Goal: Task Accomplishment & Management: Manage account settings

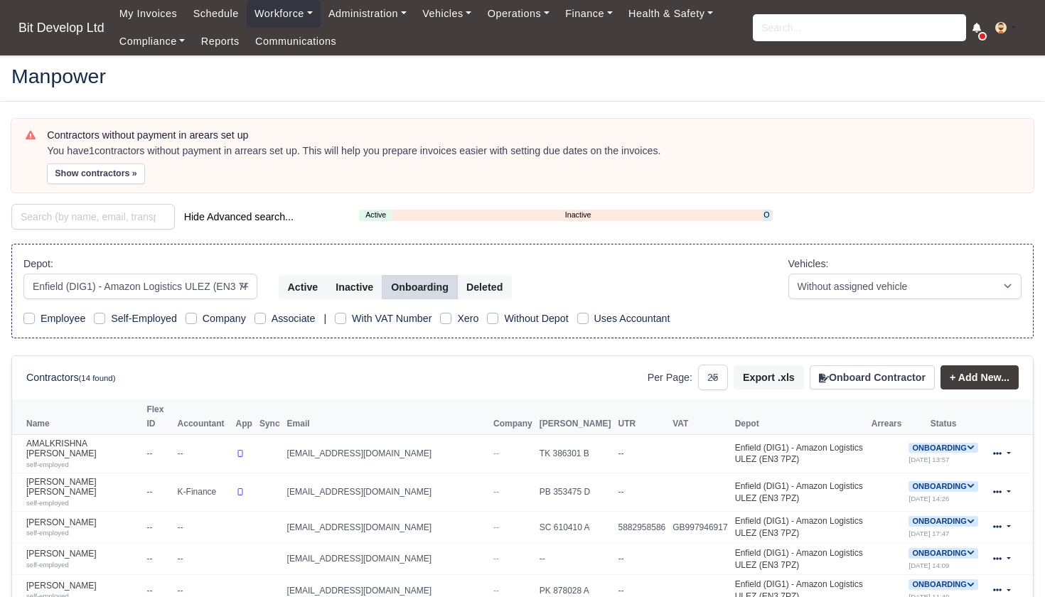
select select "2"
select select "25"
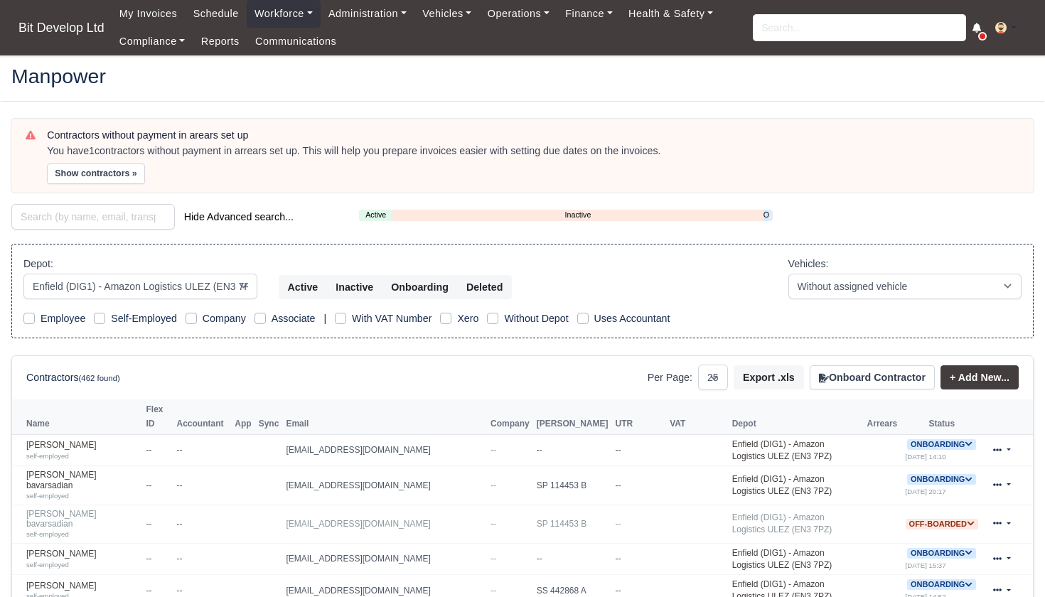
select select "2"
select select "25"
click at [769, 215] on link "Onboarding" at bounding box center [767, 215] width 6 height 12
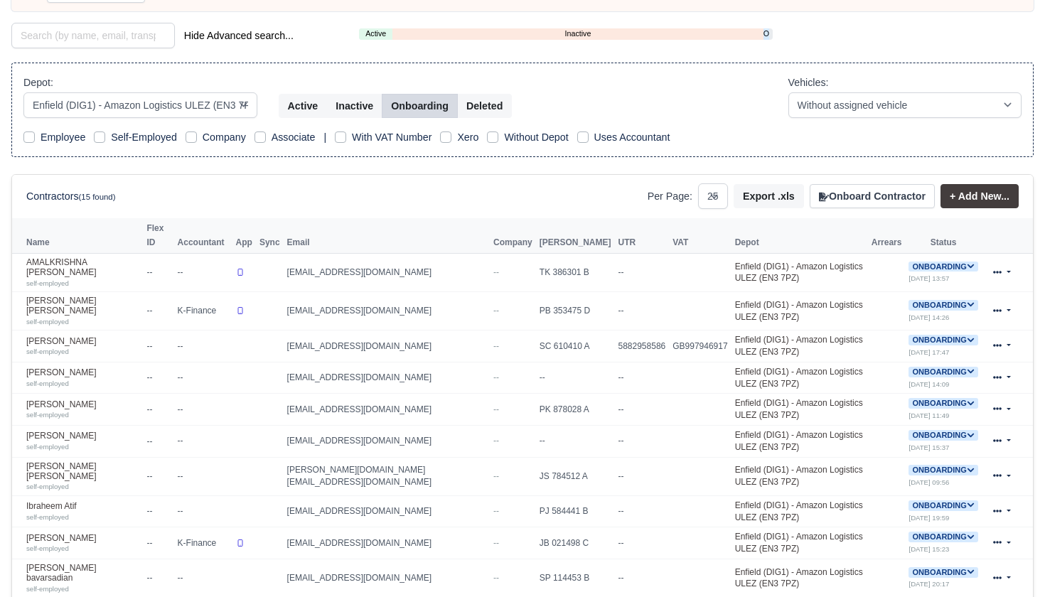
scroll to position [175, 0]
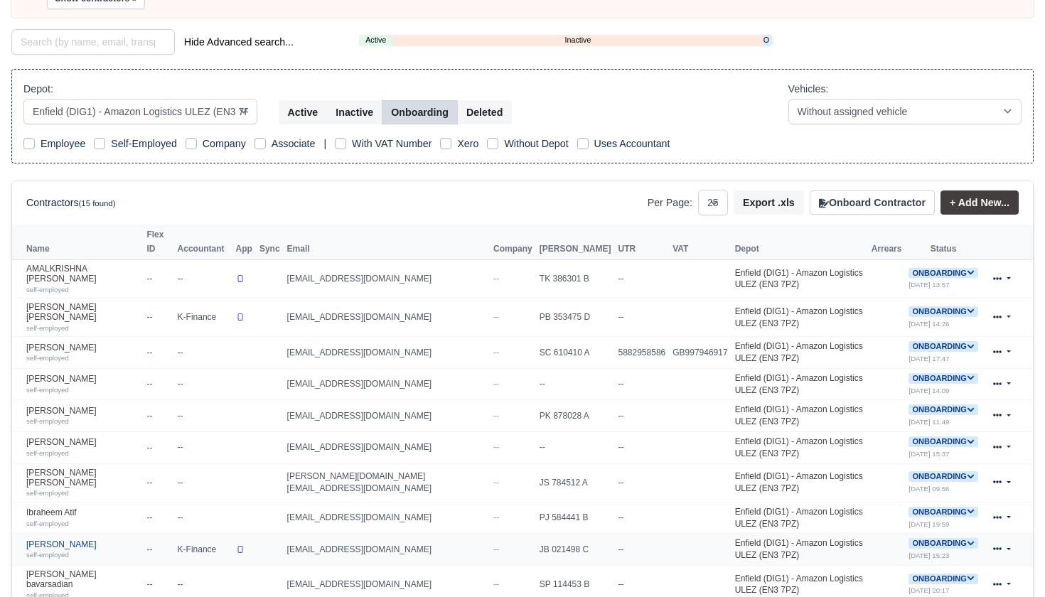
click at [53, 540] on link "Mark Whyte self-employed" at bounding box center [82, 550] width 113 height 21
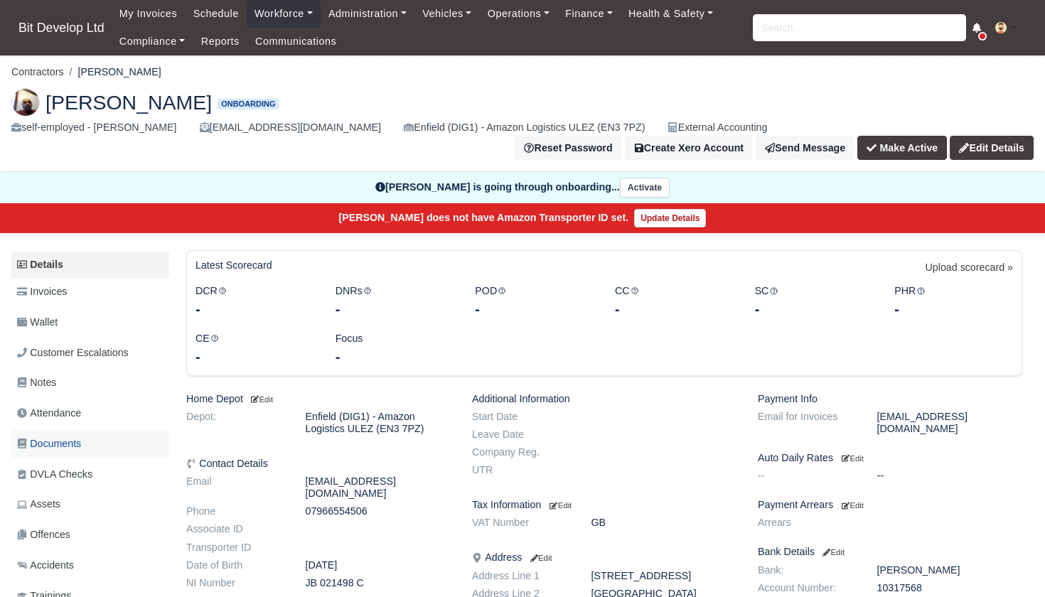
click at [70, 436] on span "Documents" at bounding box center [49, 444] width 64 height 16
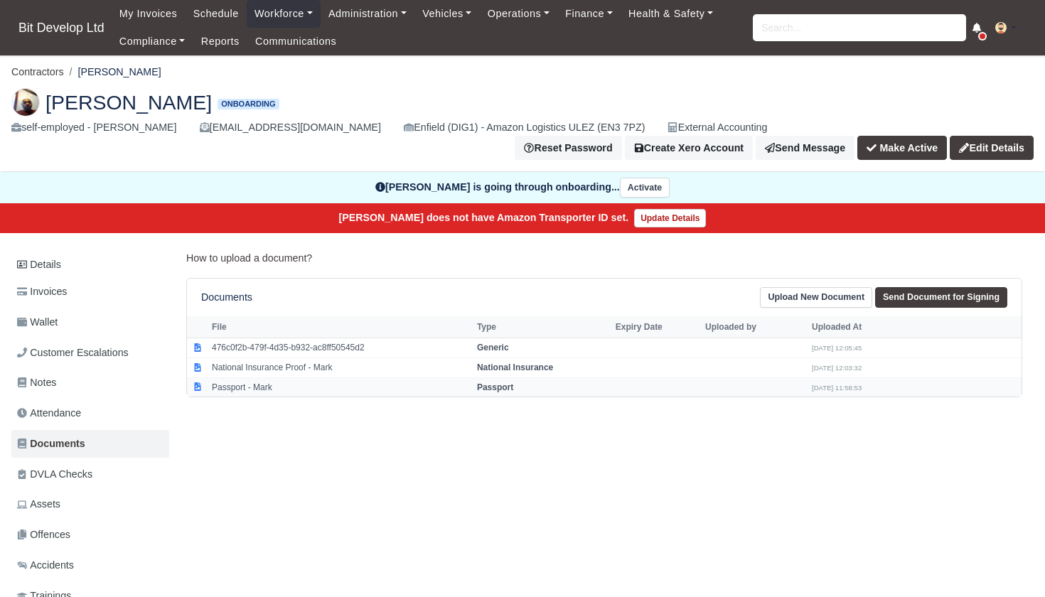
click at [258, 378] on td "Passport - Mark" at bounding box center [340, 387] width 265 height 19
select select "passport"
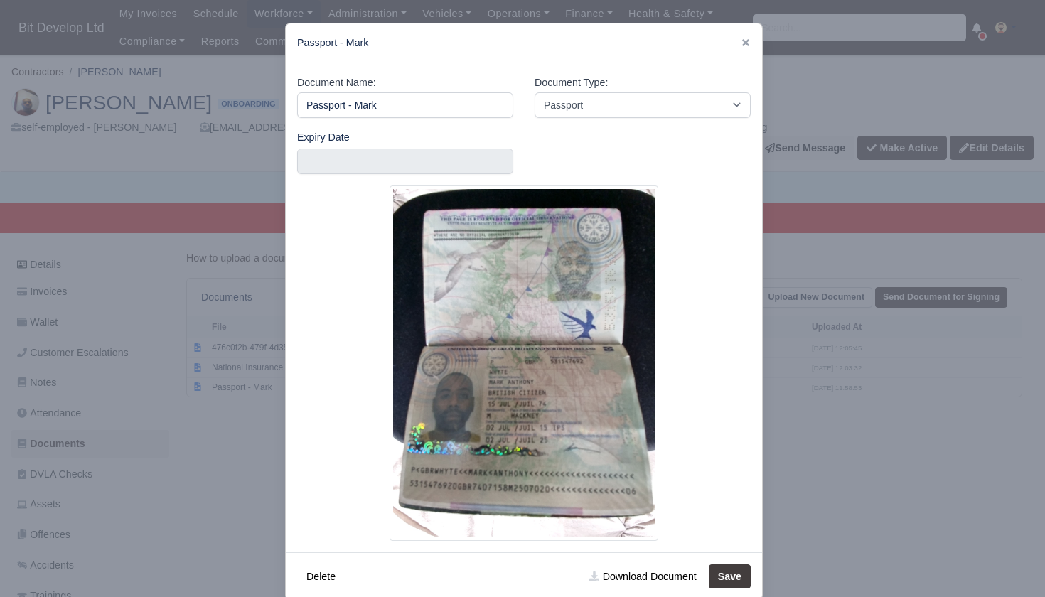
click at [225, 459] on div at bounding box center [522, 298] width 1045 height 597
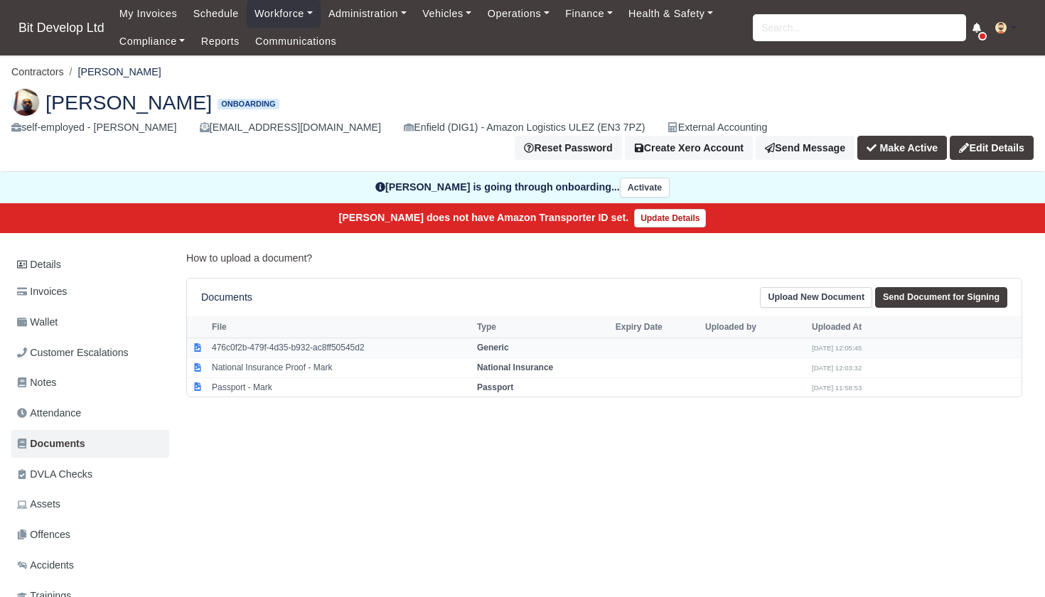
click at [285, 338] on td "476c0f2b-479f-4d35-b932-ac8ff50545d2" at bounding box center [340, 348] width 265 height 20
select select "generic"
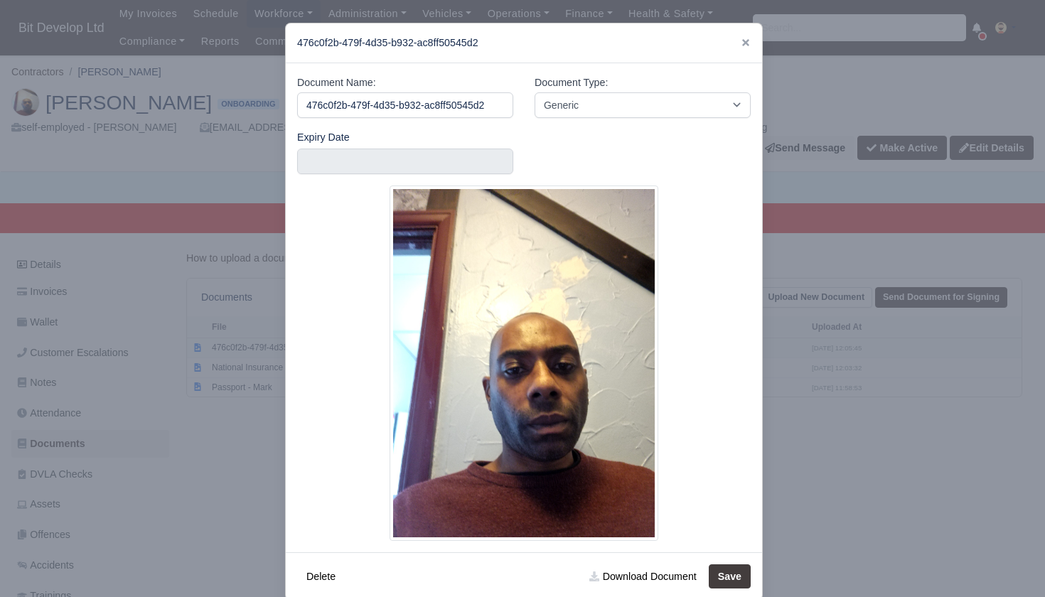
scroll to position [0, 4]
click at [258, 438] on div at bounding box center [522, 298] width 1045 height 597
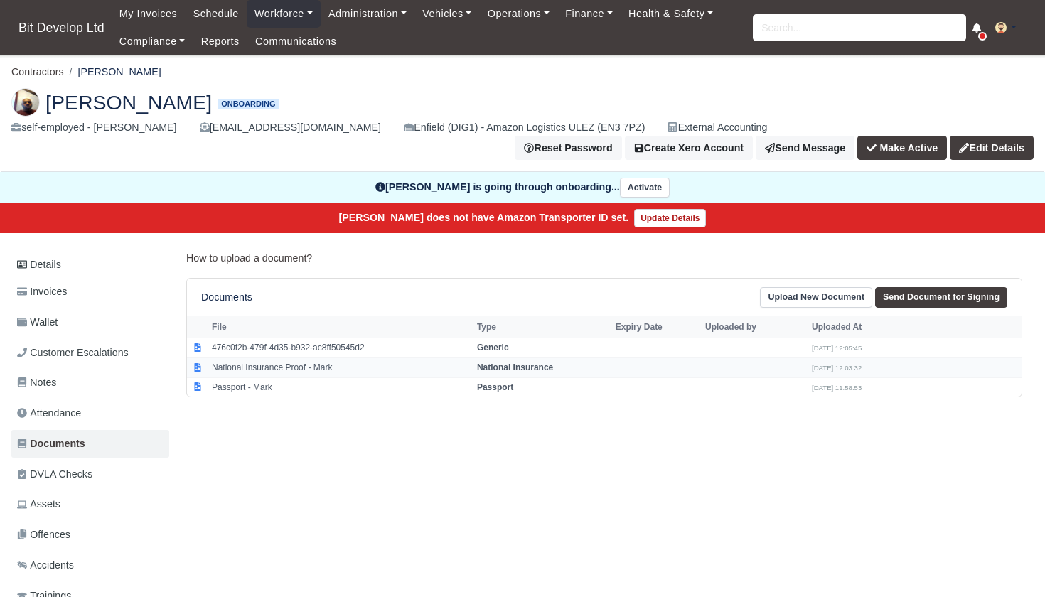
click at [312, 358] on td "National Insurance Proof - Mark" at bounding box center [340, 368] width 265 height 20
select select "national-insurance"
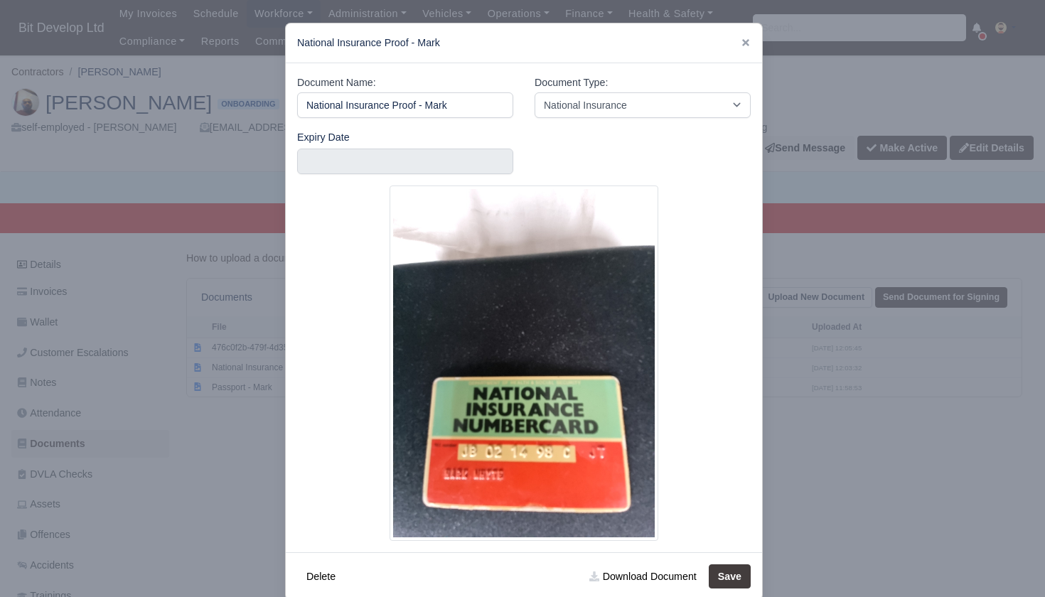
click at [236, 440] on div at bounding box center [522, 298] width 1045 height 597
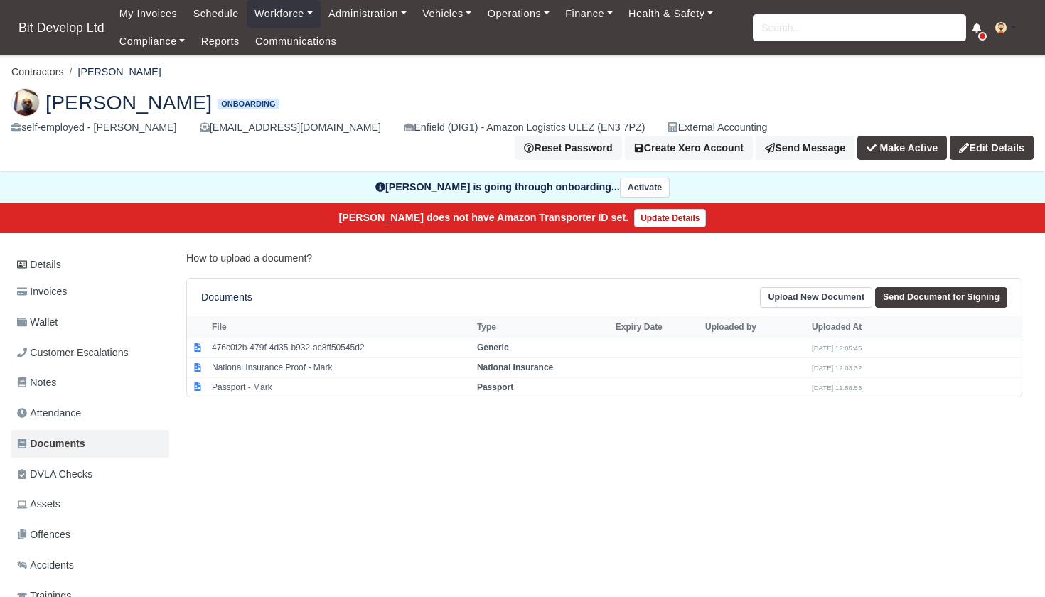
click at [248, 384] on div "Documents Upload New Document Send Document for Signing File Type Expiry Date U…" at bounding box center [604, 337] width 836 height 119
click at [248, 378] on td "Passport - Mark" at bounding box center [340, 387] width 265 height 19
select select "passport"
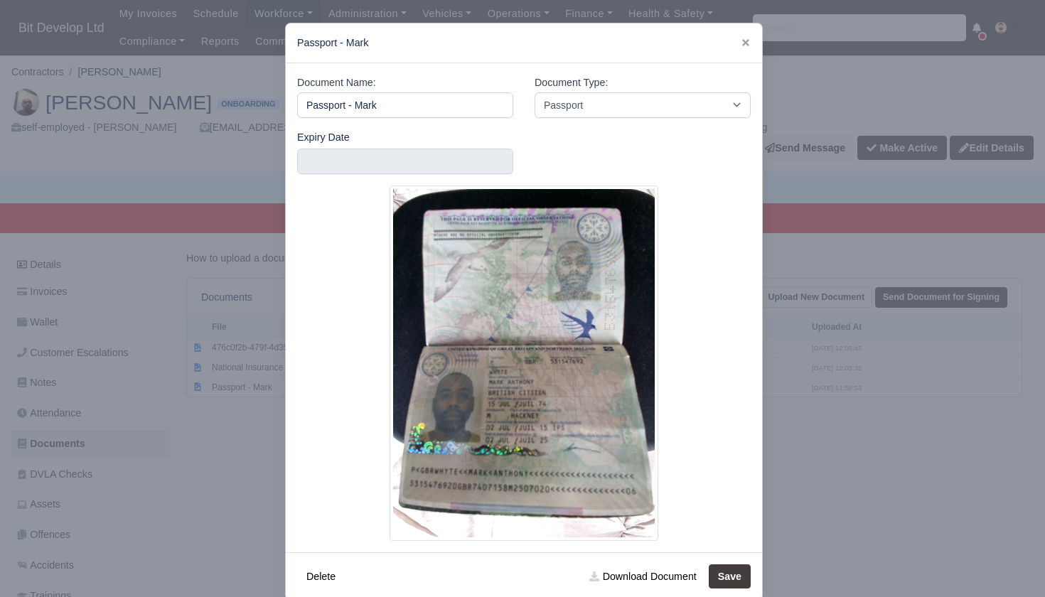
click at [206, 459] on div at bounding box center [522, 298] width 1045 height 597
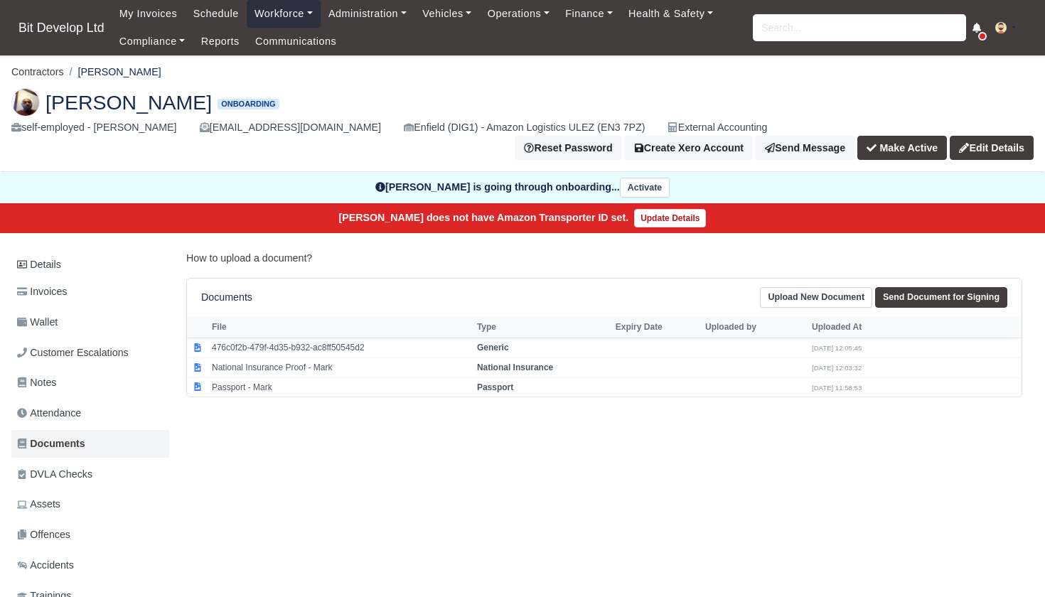
click at [307, 9] on link "Workforce" at bounding box center [284, 14] width 74 height 28
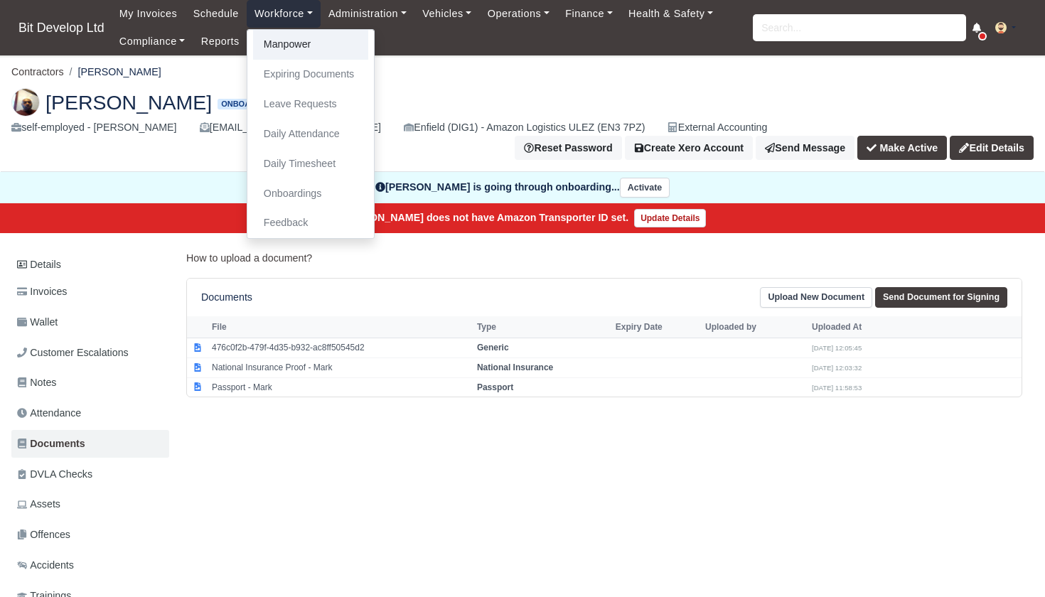
click at [297, 48] on link "Manpower" at bounding box center [310, 45] width 115 height 30
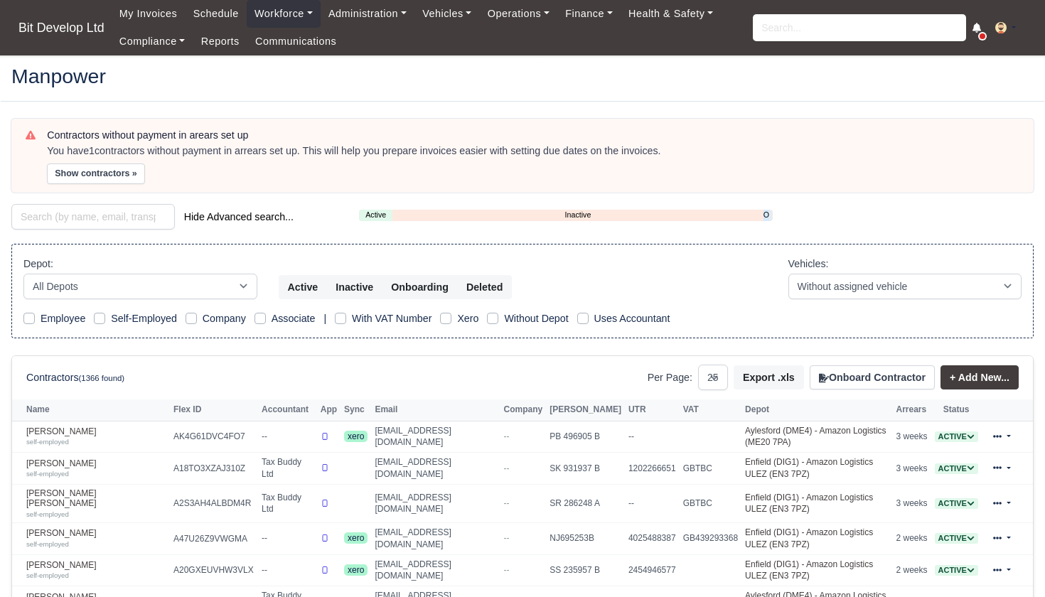
select select "25"
click at [765, 212] on link "Onboarding" at bounding box center [767, 215] width 6 height 12
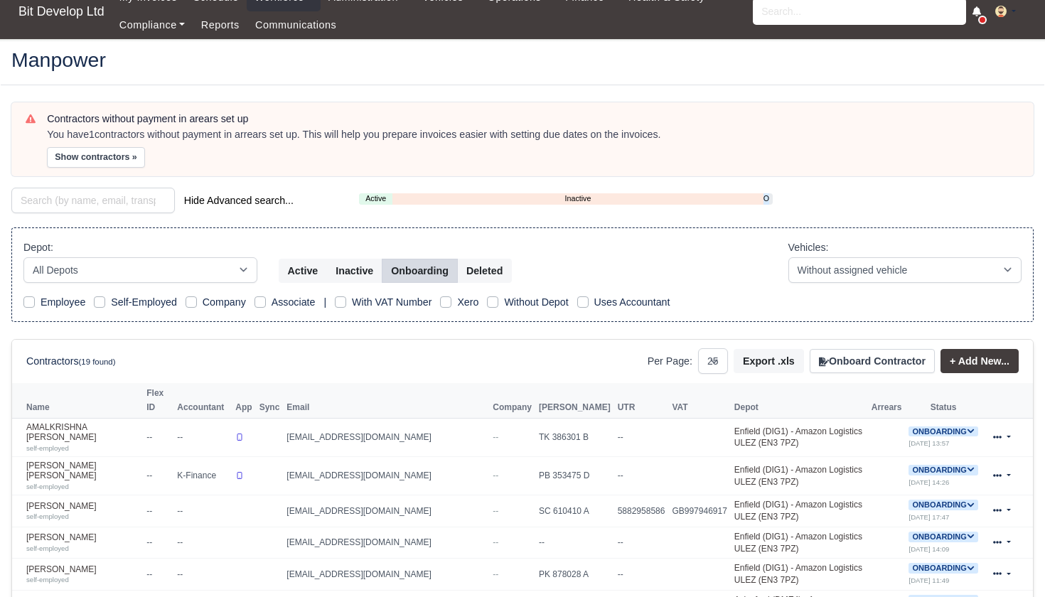
scroll to position [23, 0]
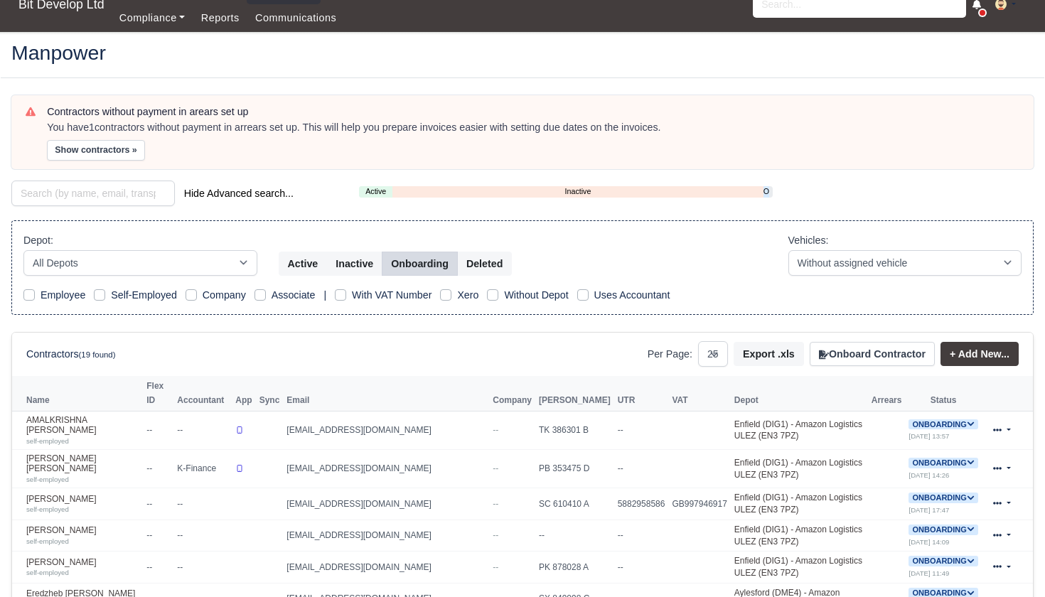
click at [218, 247] on div "Depot: All Depots APC Surbiton Aylesford (DME4) - Amazon Logistics (ME20 7PA) B…" at bounding box center [140, 254] width 234 height 43
select select "2"
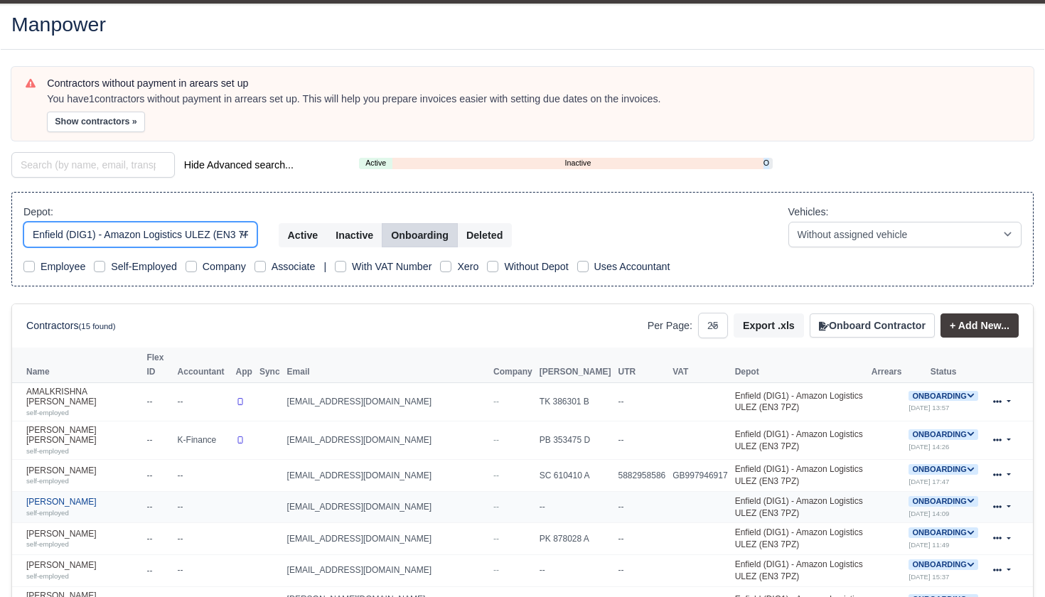
scroll to position [54, 0]
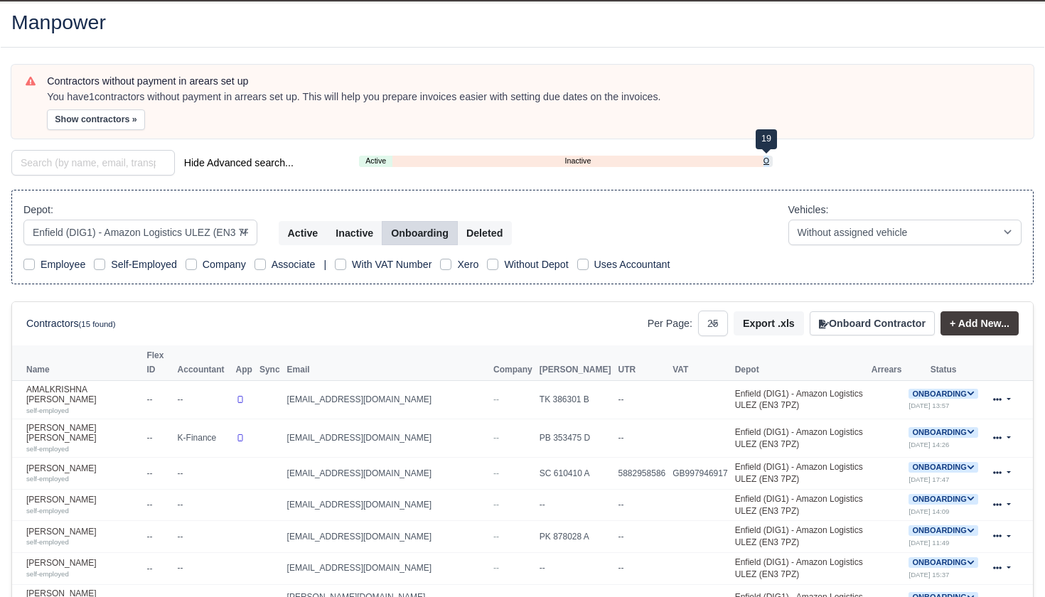
click at [766, 159] on link "Onboarding" at bounding box center [767, 161] width 6 height 12
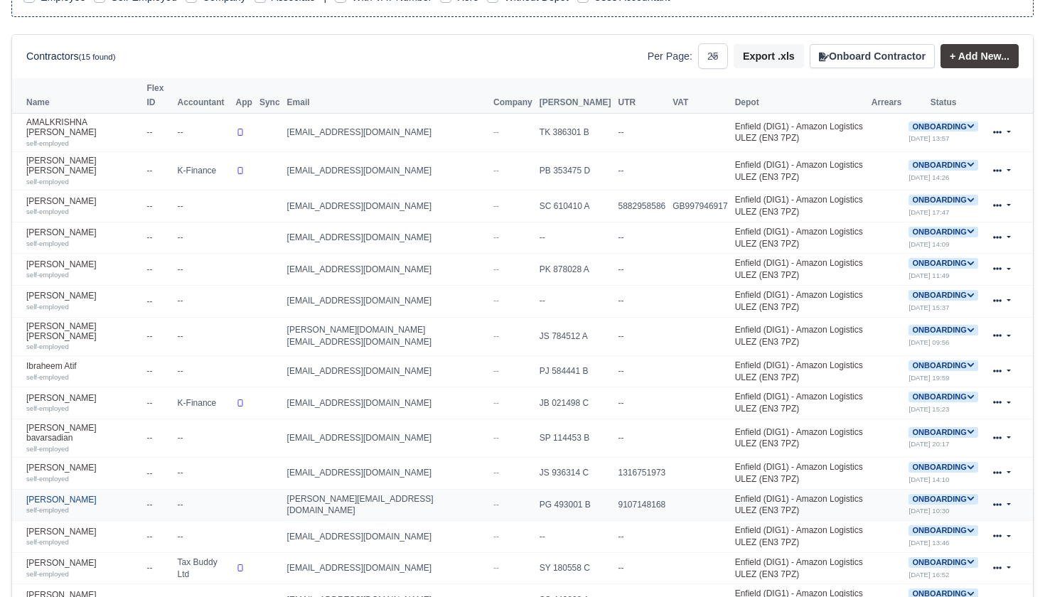
scroll to position [341, 0]
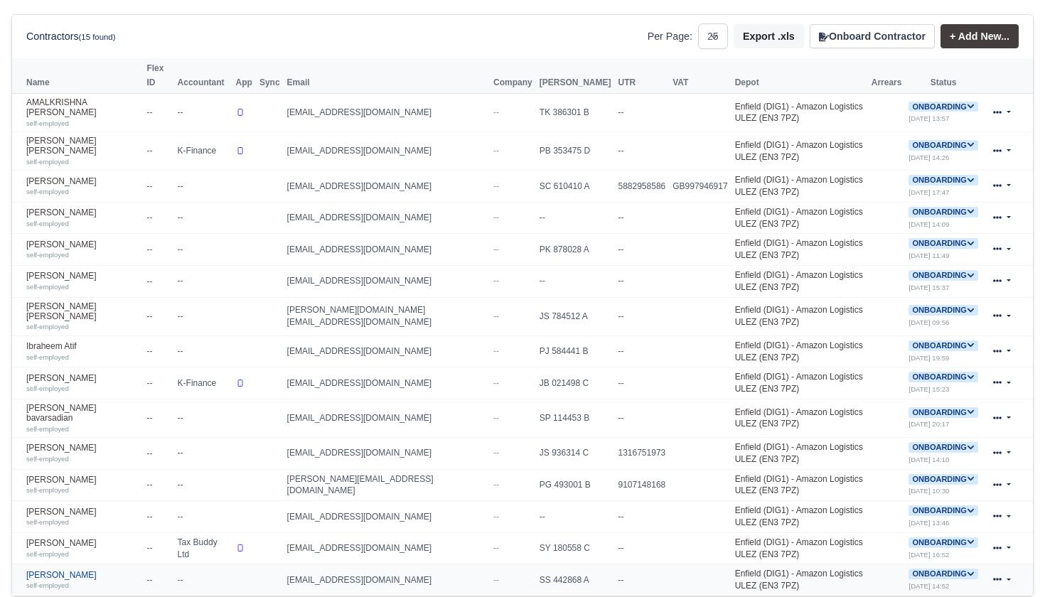
click at [54, 570] on link "sergey yankov self-employed" at bounding box center [82, 580] width 113 height 21
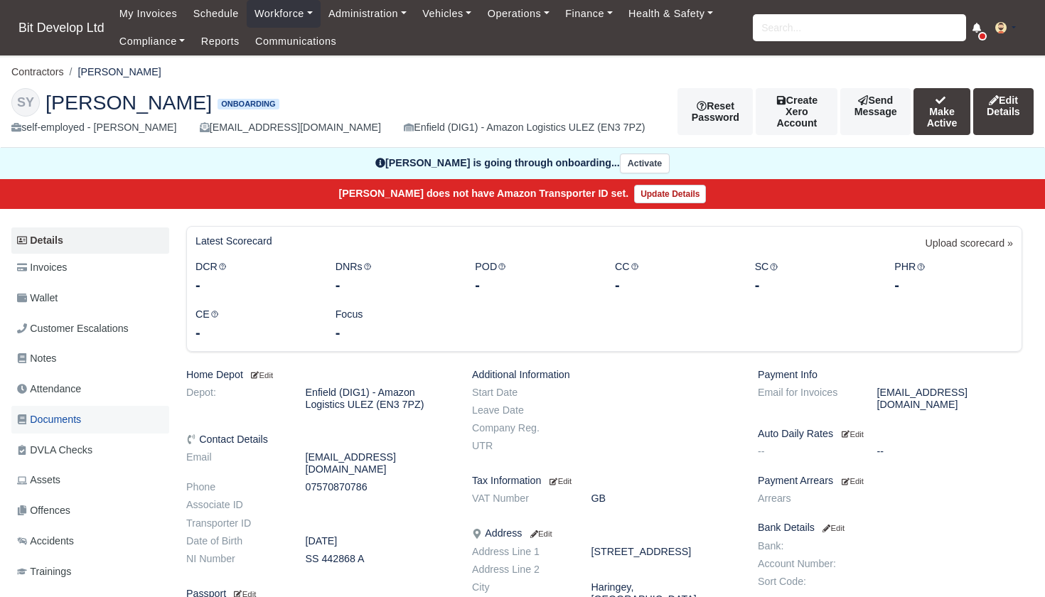
click at [60, 414] on span "Documents" at bounding box center [49, 420] width 64 height 16
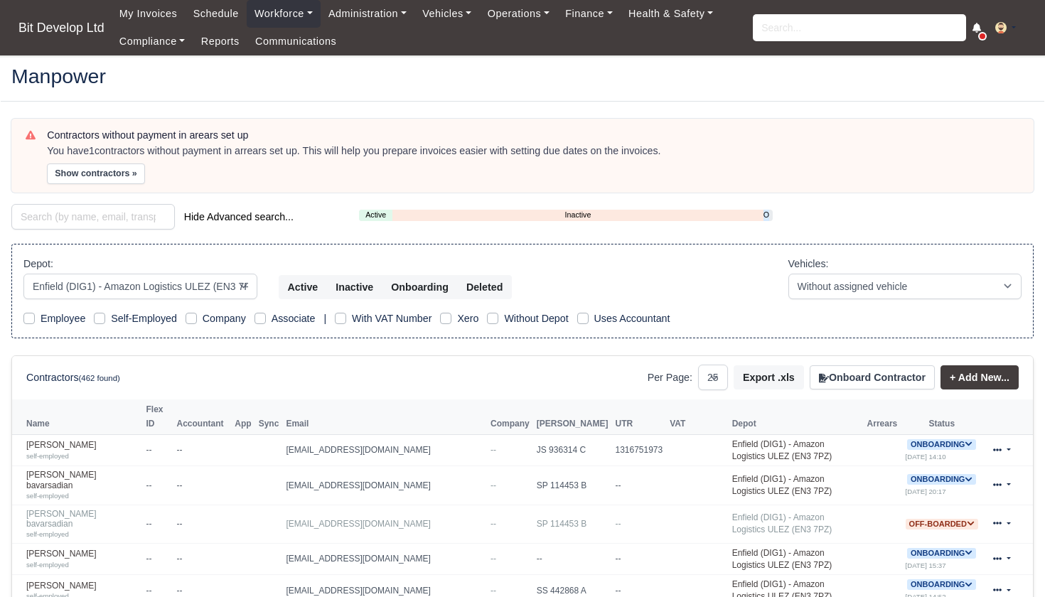
select select "2"
select select "25"
click at [765, 213] on link "Onboarding" at bounding box center [767, 215] width 6 height 12
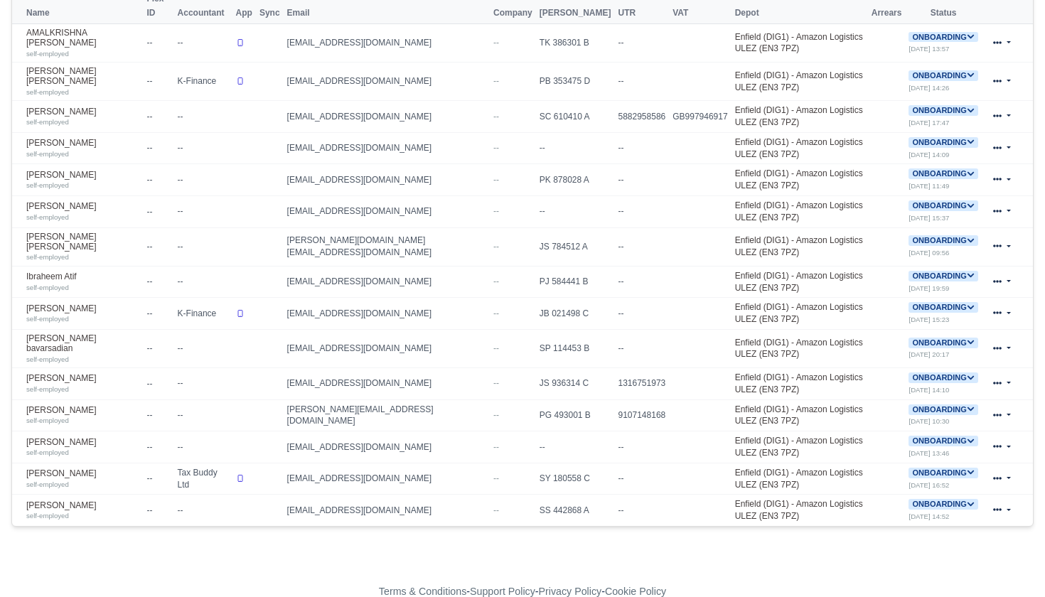
scroll to position [410, 0]
click at [956, 500] on span "Onboarding" at bounding box center [943, 505] width 69 height 11
click at [898, 536] on button "Deactivate" at bounding box center [887, 548] width 66 height 24
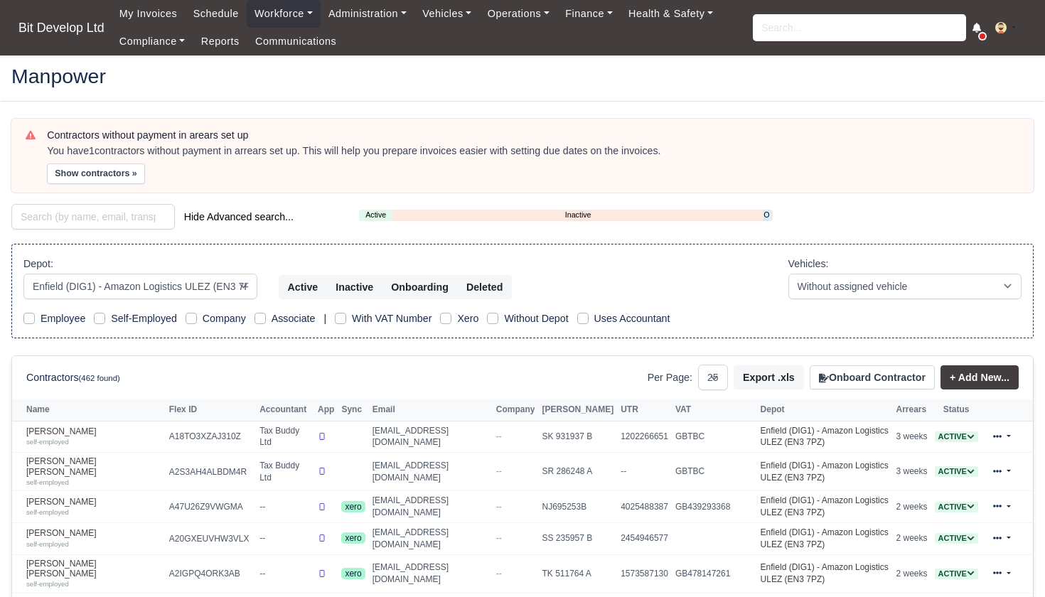
select select "2"
select select "25"
click at [769, 214] on link "Onboarding" at bounding box center [767, 215] width 6 height 12
